Goal: Information Seeking & Learning: Learn about a topic

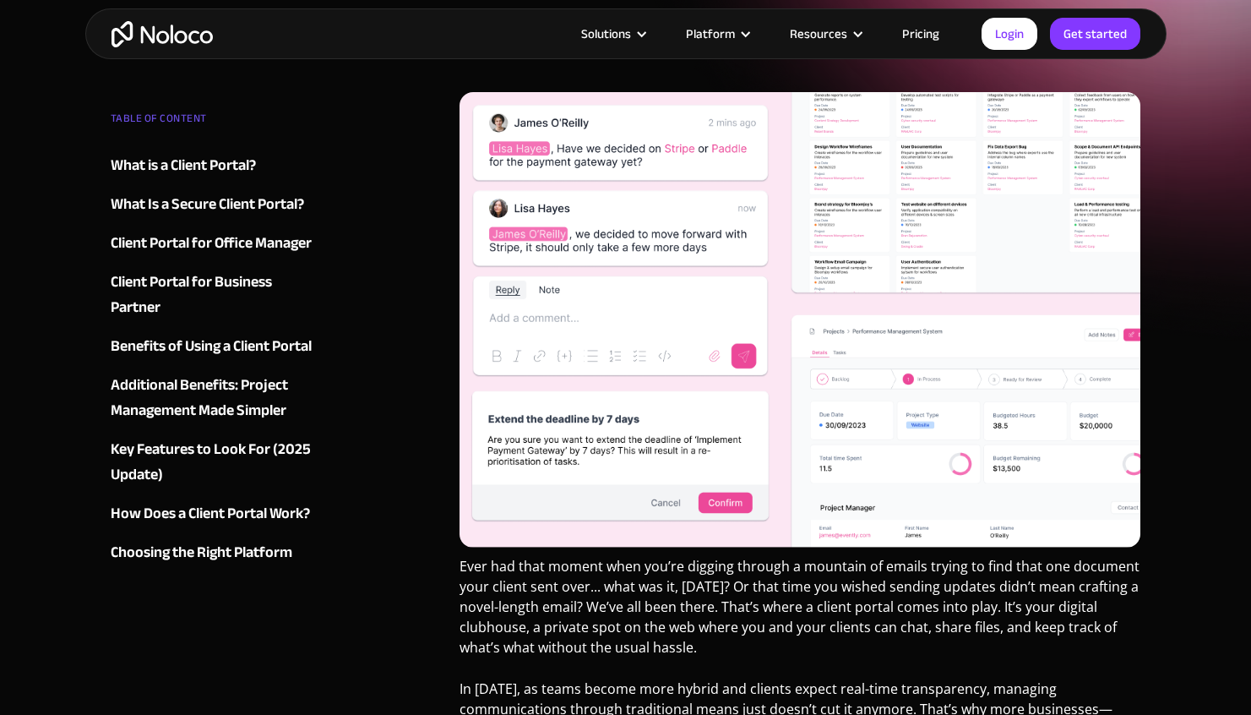
scroll to position [215, 0]
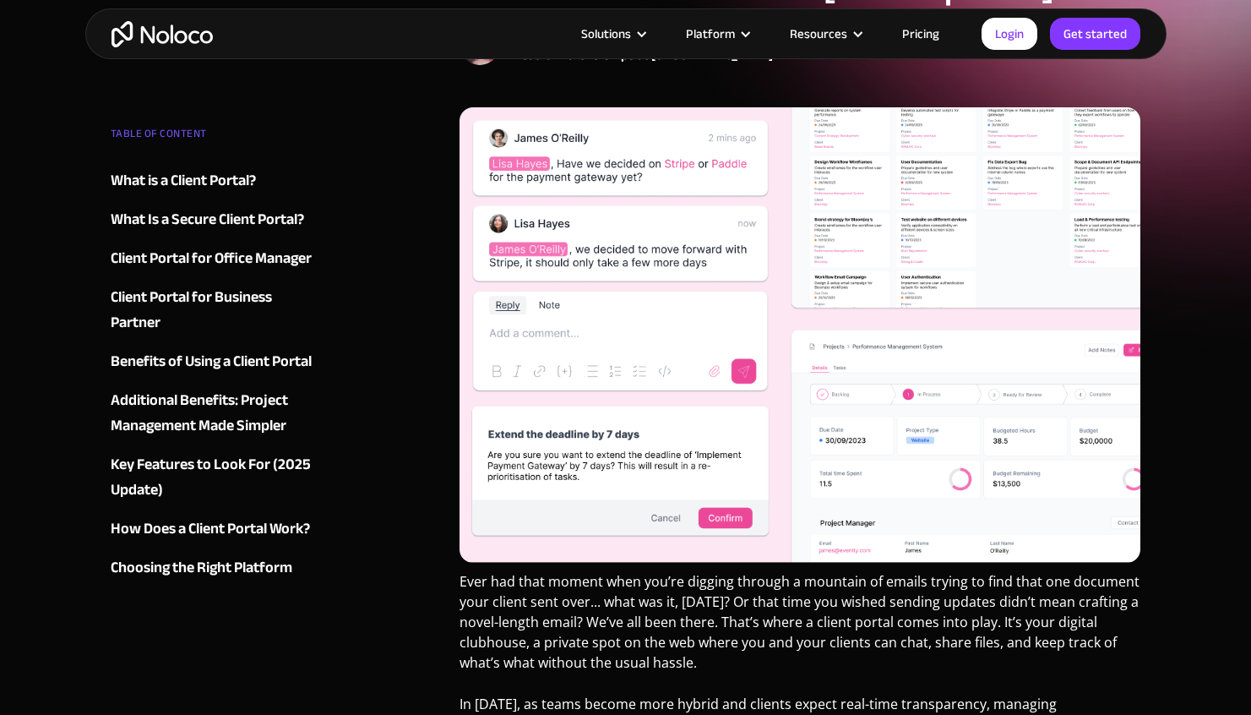
click at [209, 346] on div "TABLE OF CONTENT What is a Client Portal? What Is a Secure Client Portal? Clien…" at bounding box center [213, 350] width 204 height 459
click at [209, 357] on div "Benefits of Using a Client Portal" at bounding box center [211, 361] width 201 height 25
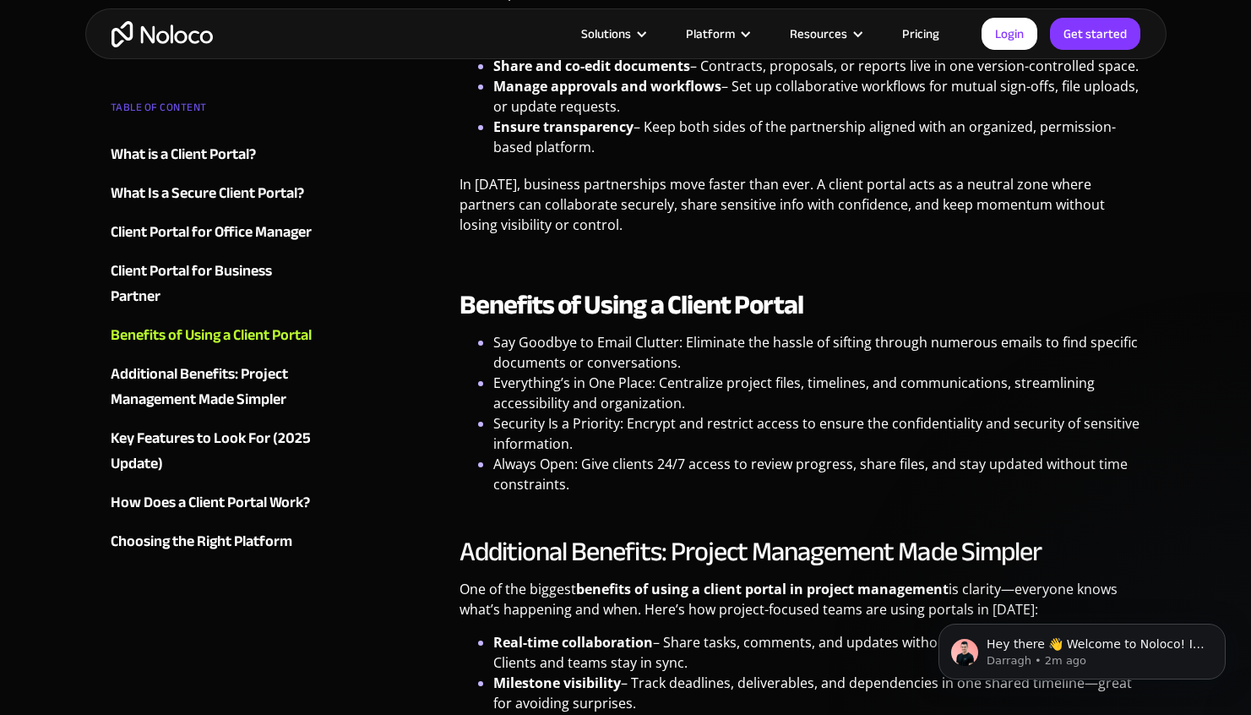
scroll to position [3023, 0]
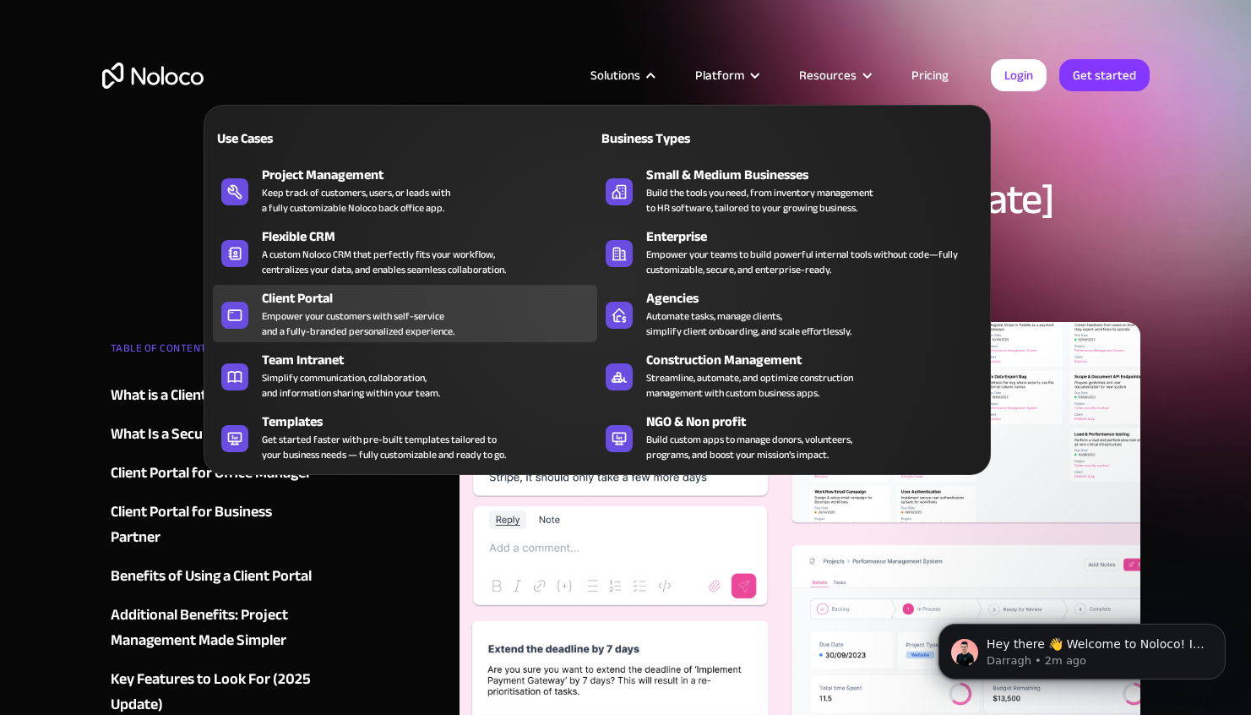
click at [319, 305] on div "Client Portal" at bounding box center [433, 298] width 343 height 20
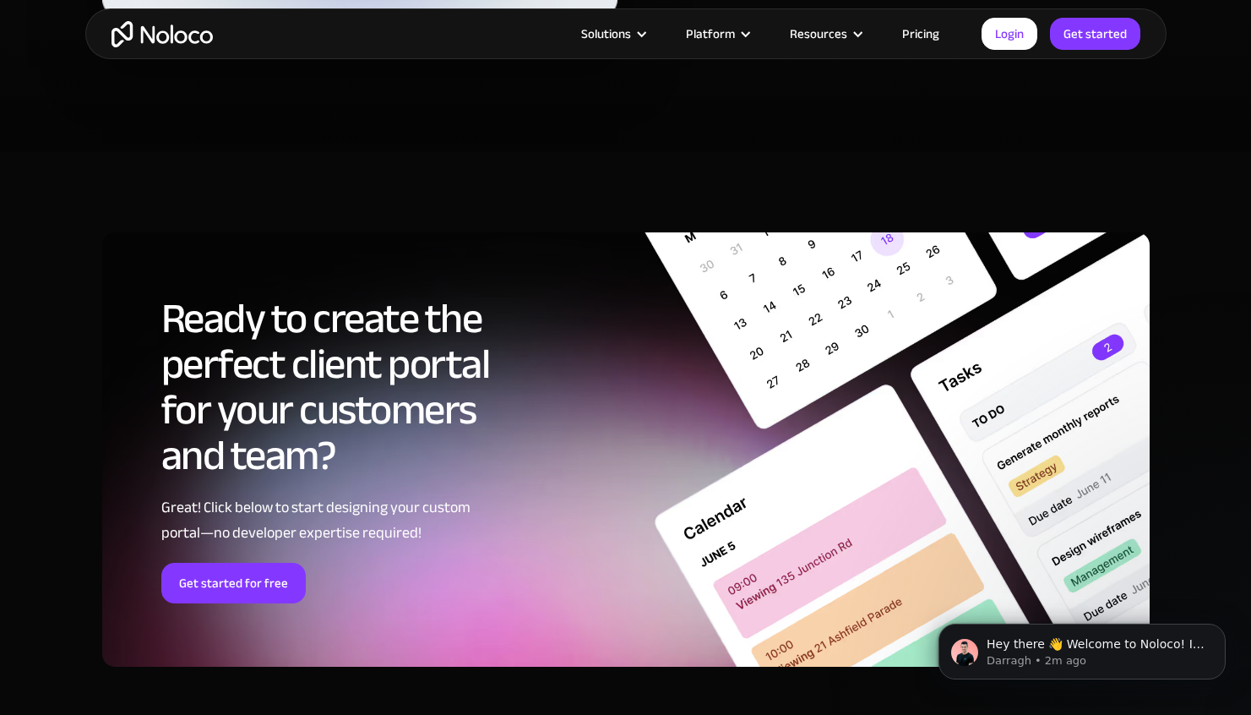
scroll to position [8713, 0]
